Goal: Task Accomplishment & Management: Manage account settings

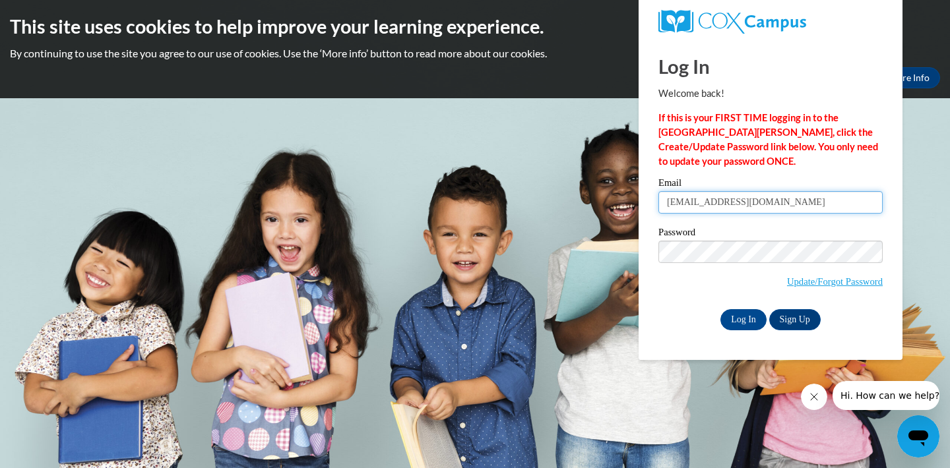
type input "[EMAIL_ADDRESS][DOMAIN_NAME]"
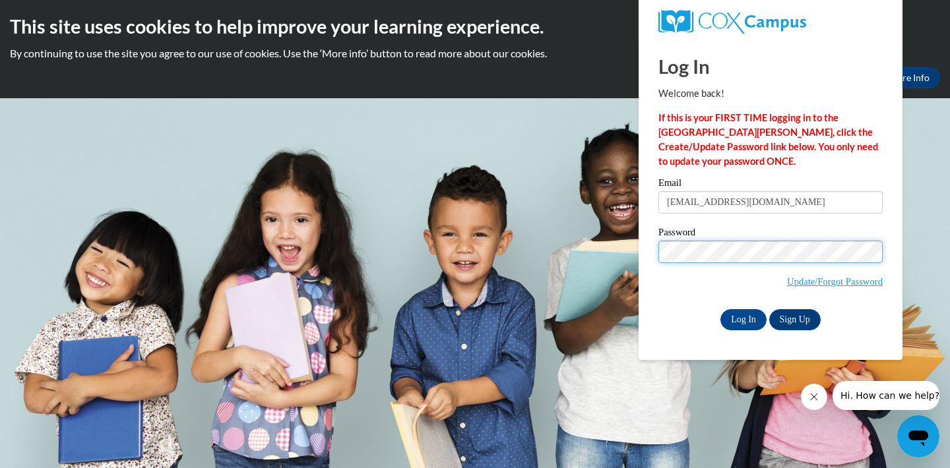
click at [742, 317] on input "Log In" at bounding box center [743, 319] width 46 height 21
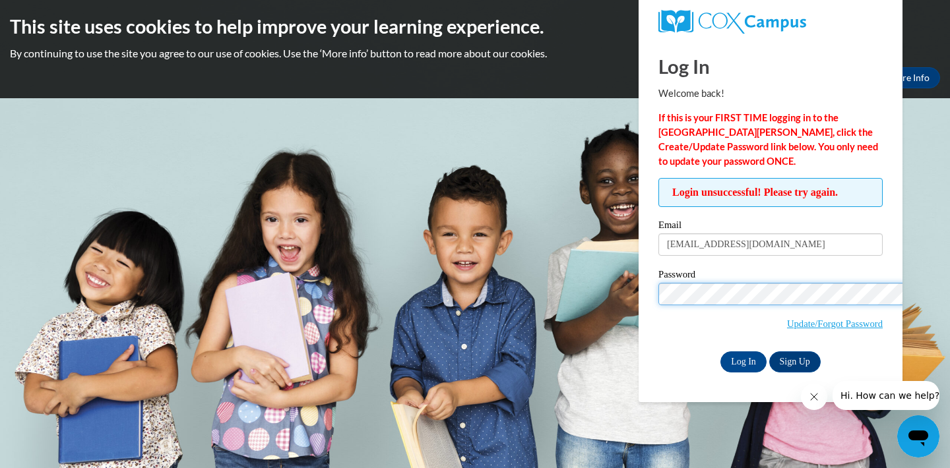
click at [720, 351] on input "Log In" at bounding box center [743, 361] width 46 height 21
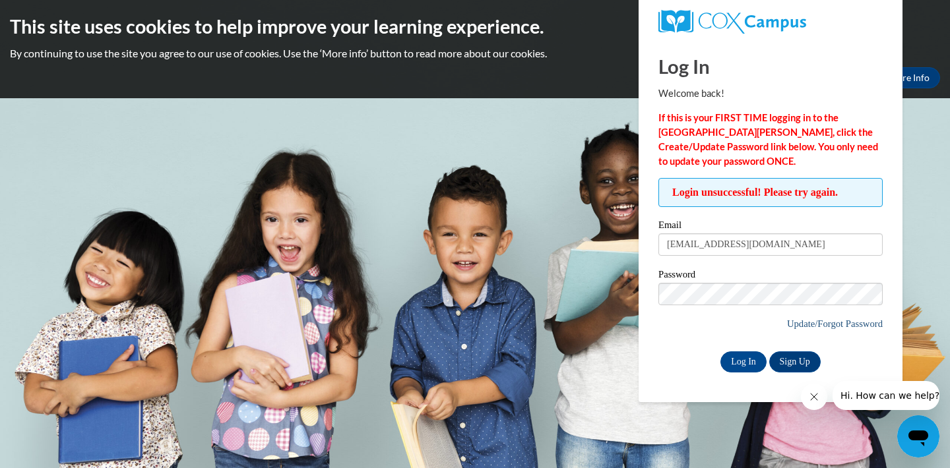
click at [808, 323] on link "Update/Forgot Password" at bounding box center [835, 324] width 96 height 11
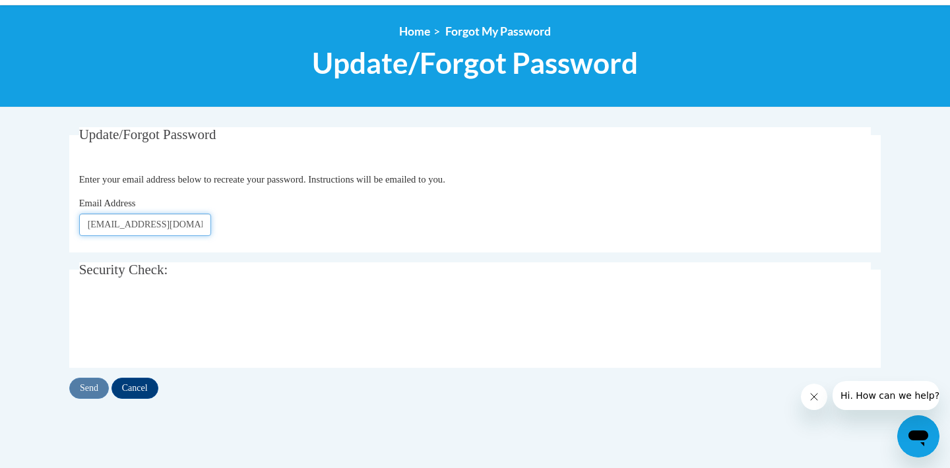
scroll to position [138, 0]
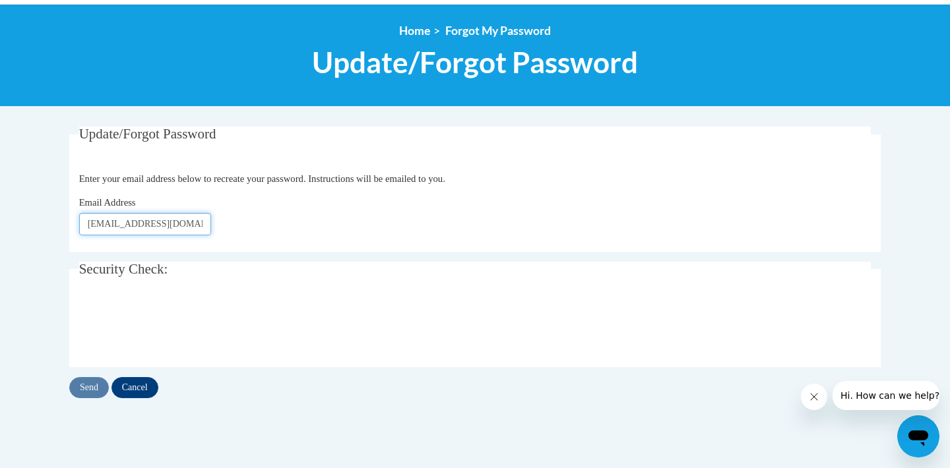
type input "[EMAIL_ADDRESS][DOMAIN_NAME]"
click at [93, 387] on input "Send" at bounding box center [89, 387] width 40 height 21
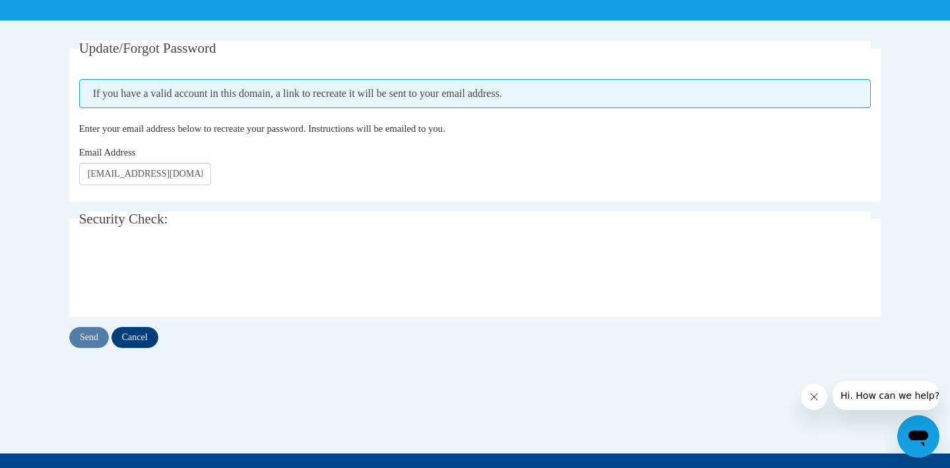
scroll to position [228, 0]
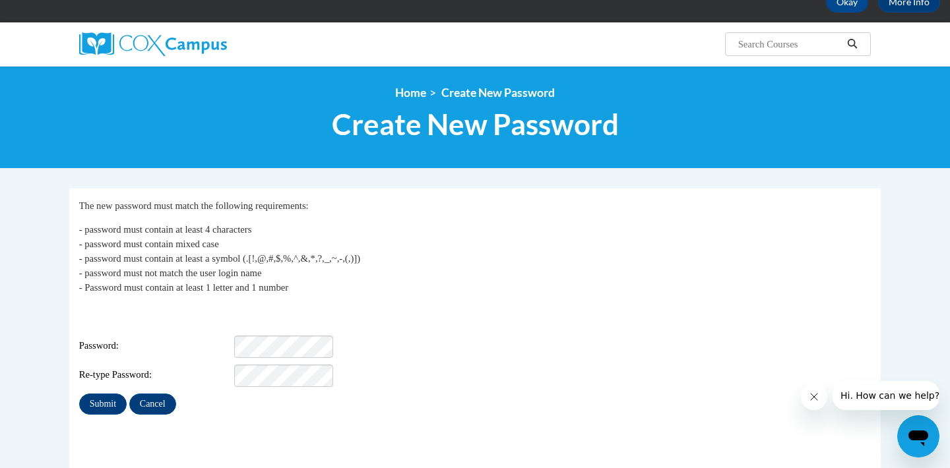
scroll to position [82, 0]
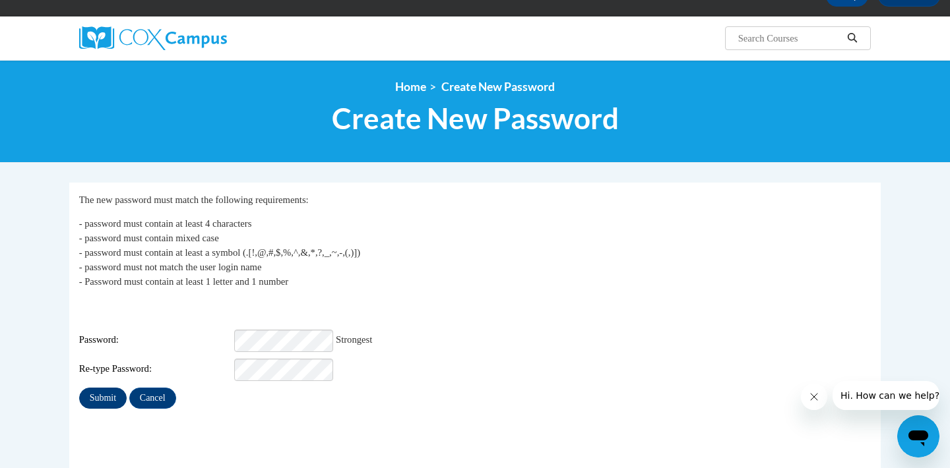
click at [118, 395] on input "Submit" at bounding box center [102, 398] width 47 height 21
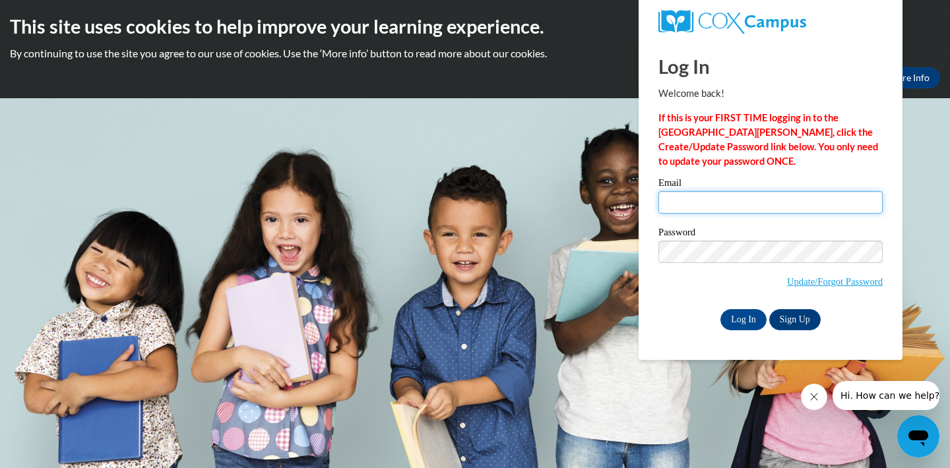
type input "ashleydunn0531@gmail.com"
click at [744, 320] on input "Log In" at bounding box center [743, 319] width 46 height 21
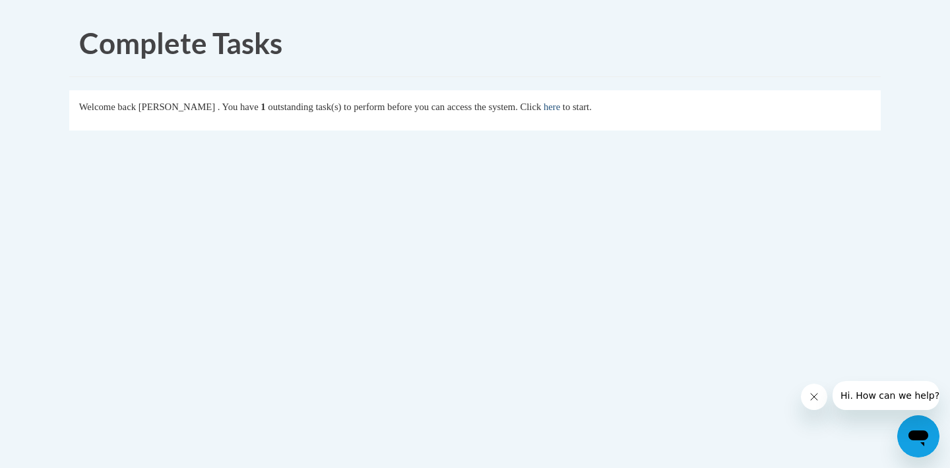
click at [560, 109] on link "here" at bounding box center [551, 107] width 16 height 11
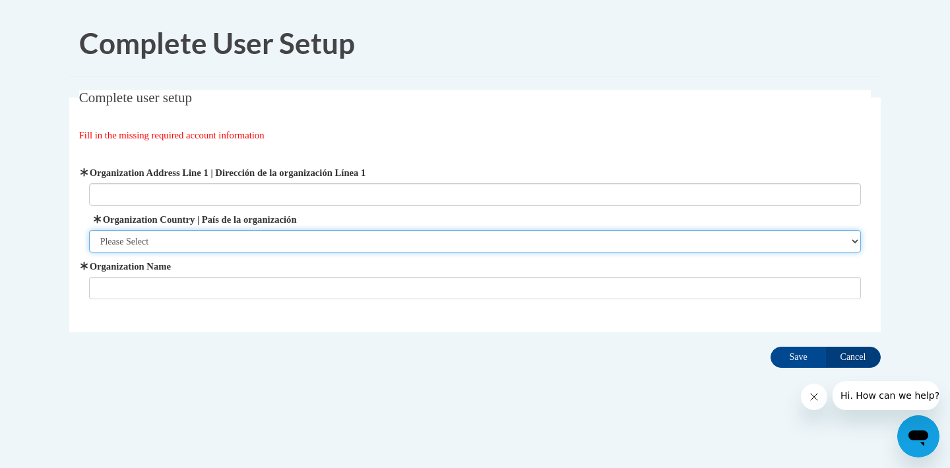
select select "ad49bcad-a171-4b2e-b99c-48b446064914"
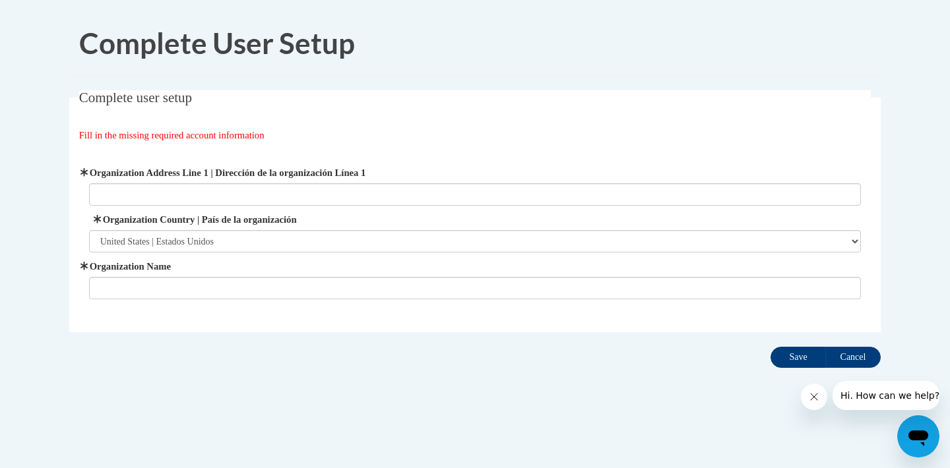
click at [789, 357] on input "Save" at bounding box center [797, 357] width 55 height 21
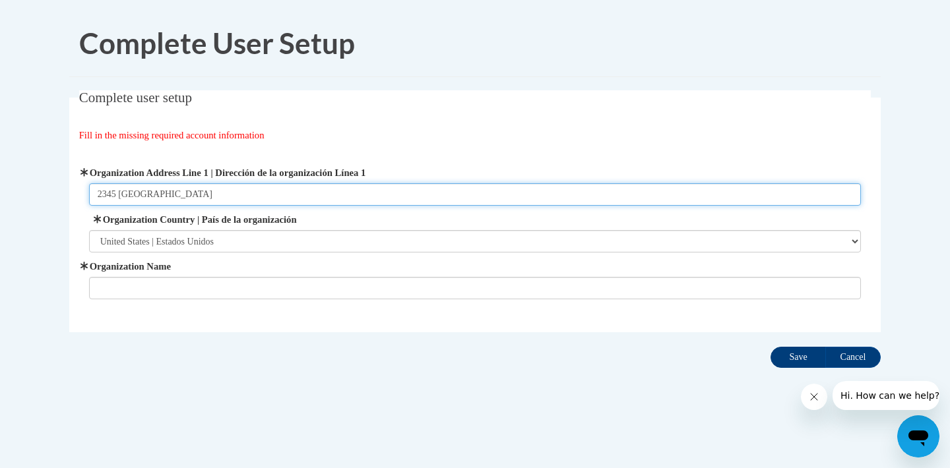
click at [798, 357] on input "Save" at bounding box center [797, 357] width 55 height 21
type input "2345 mount Carmel"
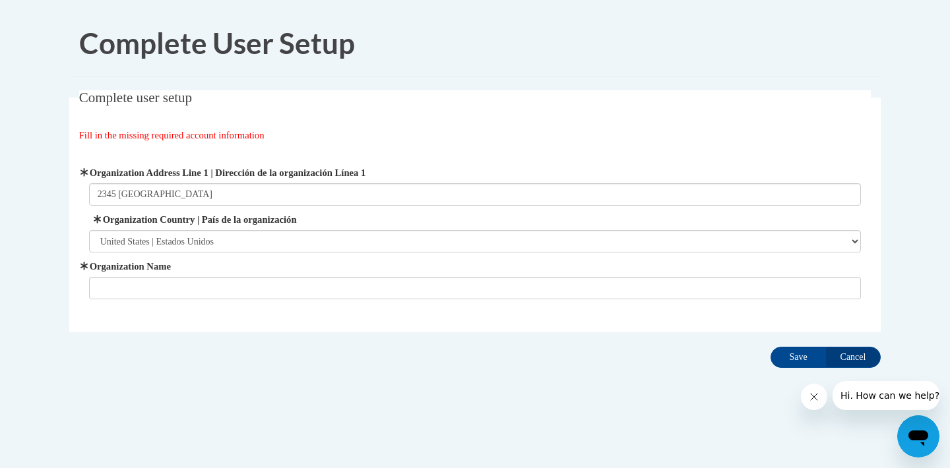
click at [577, 305] on div "Organization Address Line 1 | Dirección de la organización Línea 1 2345 mount C…" at bounding box center [475, 232] width 792 height 167
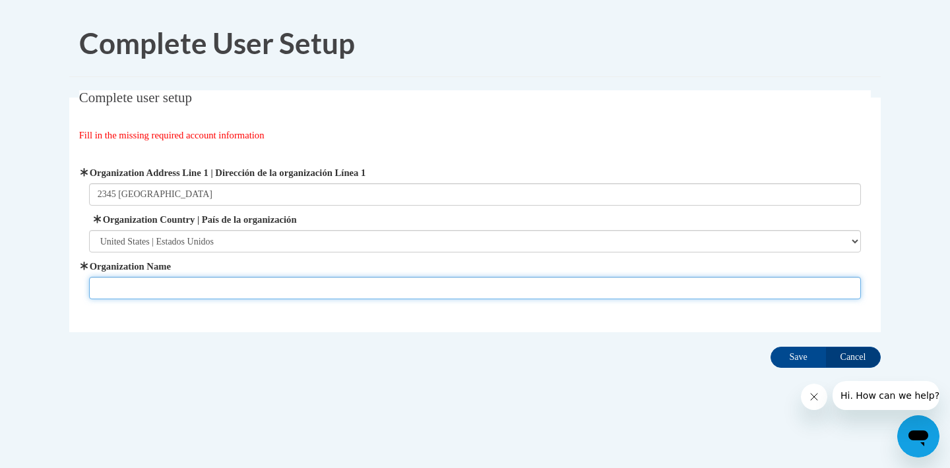
click at [575, 292] on input "Organization Name" at bounding box center [475, 288] width 772 height 22
type input "Cedars preschool"
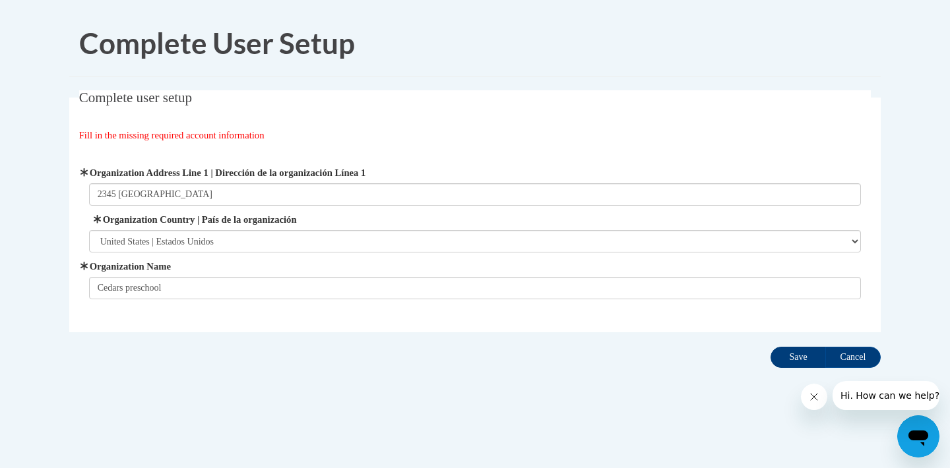
click at [801, 355] on input "Save" at bounding box center [797, 357] width 55 height 21
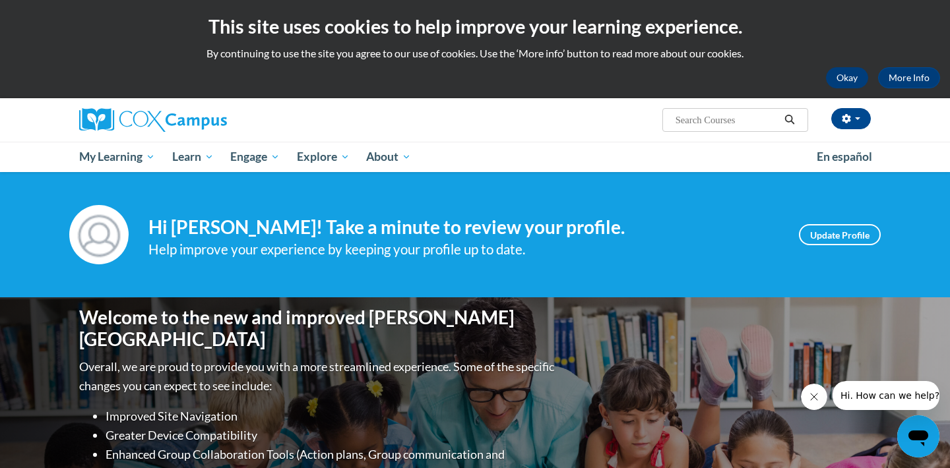
click at [835, 80] on button "Okay" at bounding box center [847, 77] width 42 height 21
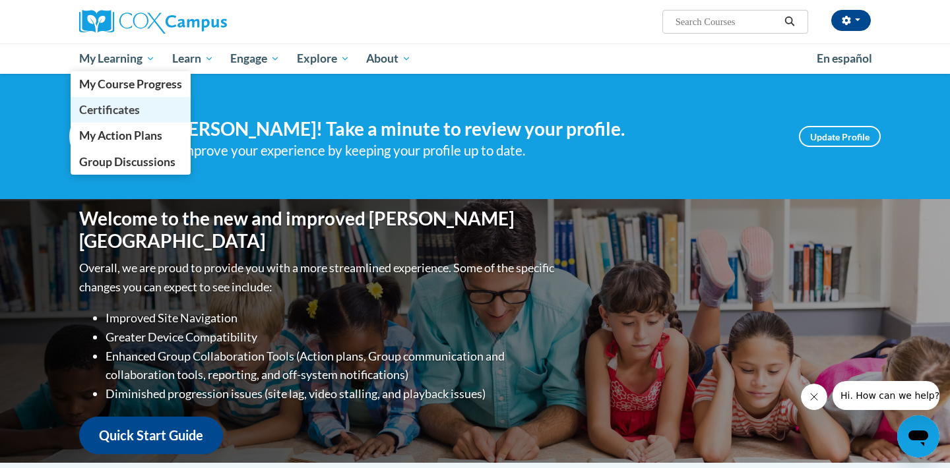
click at [138, 107] on span "Certificates" at bounding box center [109, 110] width 61 height 14
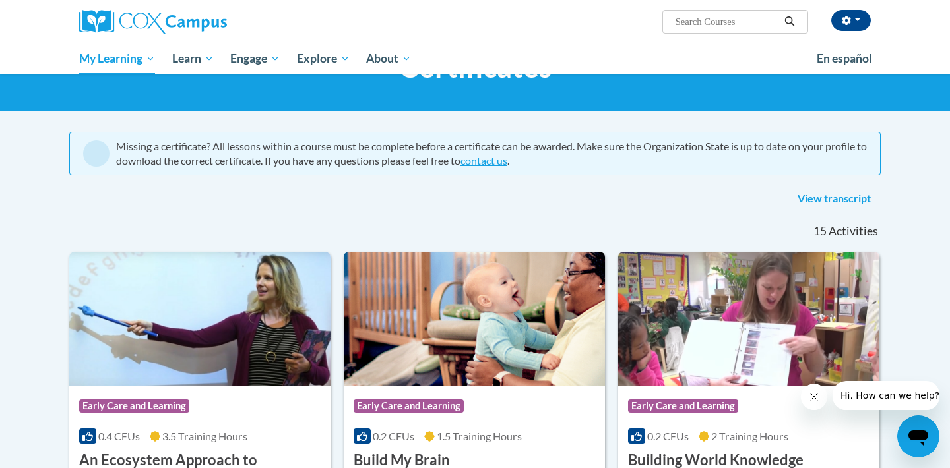
scroll to position [55, 0]
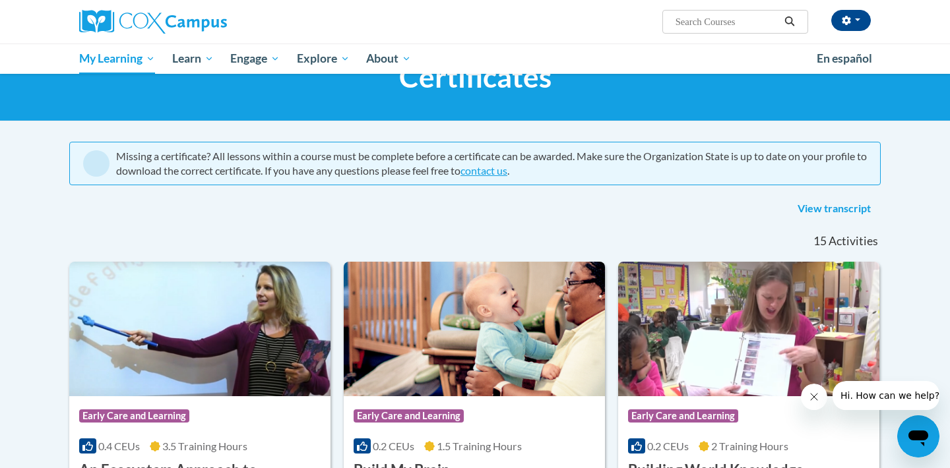
click at [853, 207] on link "View transcript" at bounding box center [833, 208] width 93 height 21
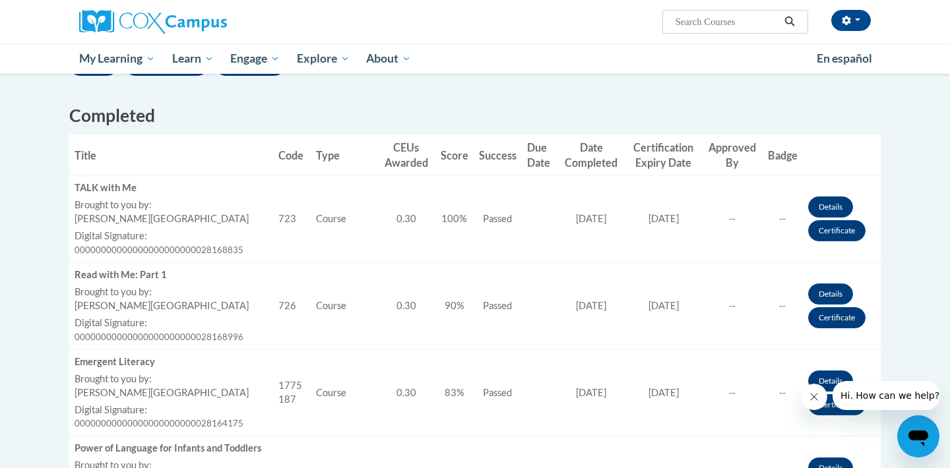
scroll to position [336, 0]
